Goal: Use online tool/utility

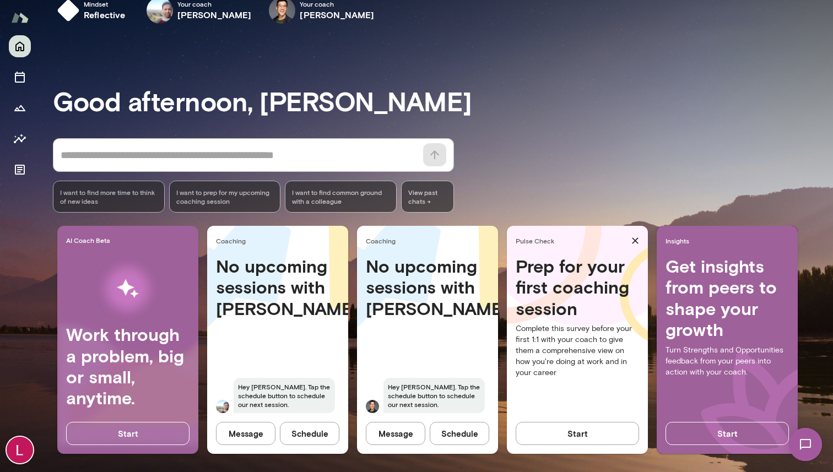
scroll to position [24, 0]
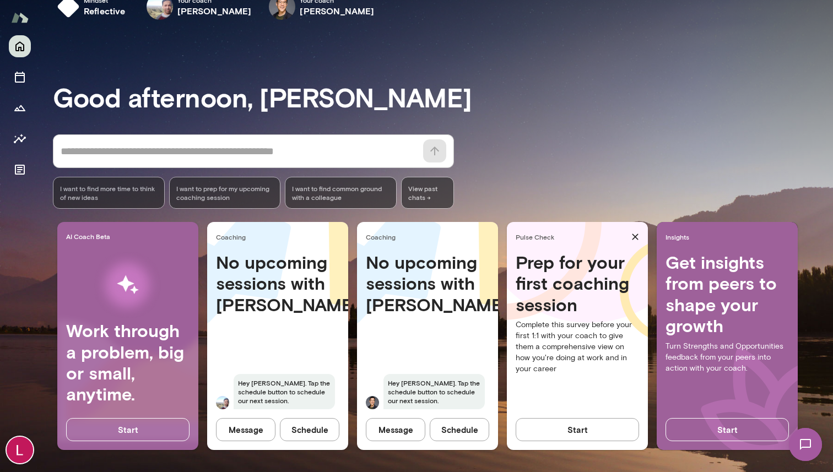
click at [466, 435] on button "Schedule" at bounding box center [459, 429] width 59 height 23
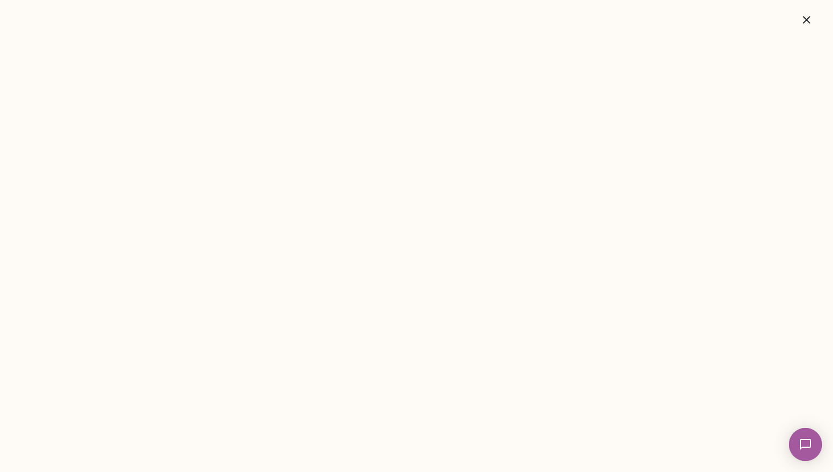
click at [808, 23] on icon "button" at bounding box center [806, 19] width 13 height 13
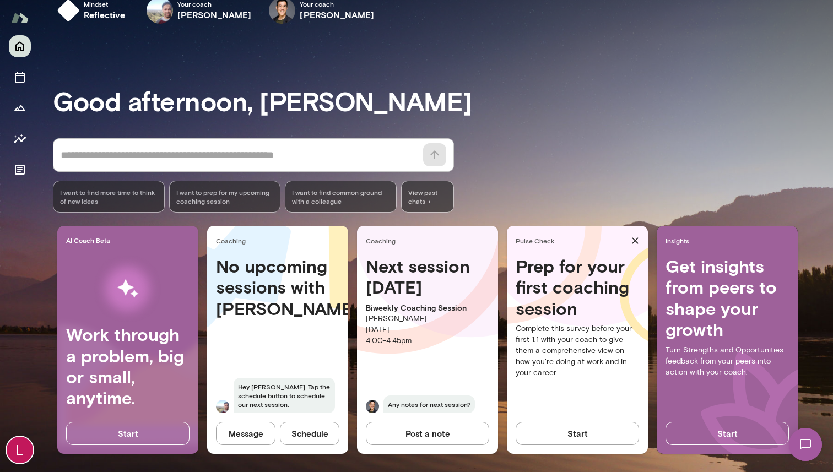
scroll to position [24, 0]
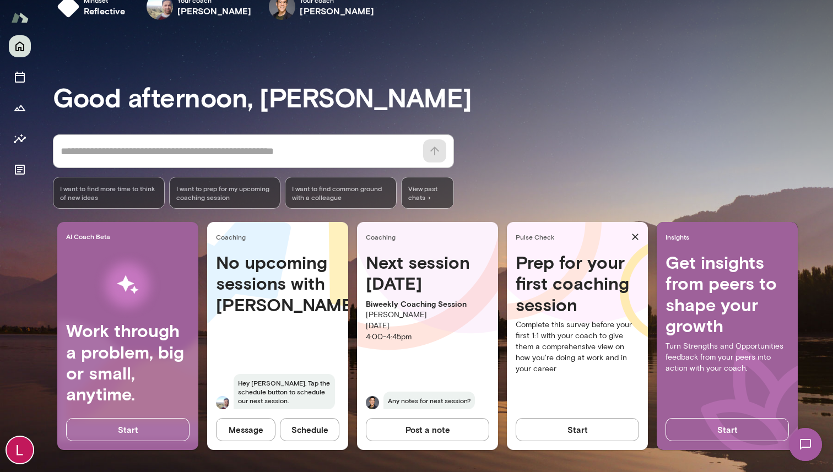
click at [570, 422] on button "Start" at bounding box center [577, 429] width 123 height 23
